Goal: Information Seeking & Learning: Learn about a topic

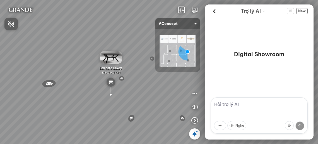
click at [214, 12] on div at bounding box center [159, 72] width 318 height 144
click at [215, 10] on icon at bounding box center [214, 11] width 8 height 8
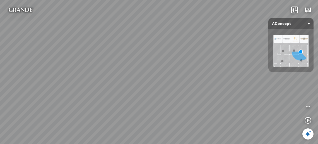
drag, startPoint x: 229, startPoint y: 81, endPoint x: 232, endPoint y: 86, distance: 5.6
click at [232, 86] on div "Đèn [PERSON_NAME] 5.300.000 VND Giường ngủ Palima 19.000.000 VND Ghế thư giãn N…" at bounding box center [159, 72] width 318 height 144
